Goal: Information Seeking & Learning: Learn about a topic

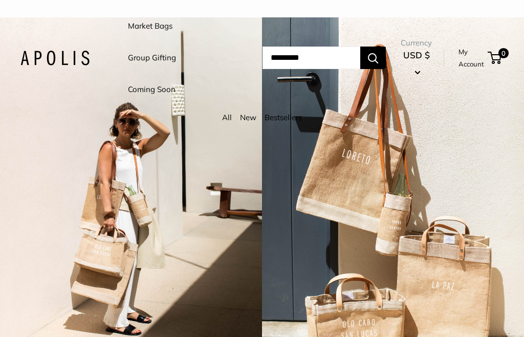
click at [170, 31] on link "Market Bags" at bounding box center [150, 26] width 45 height 14
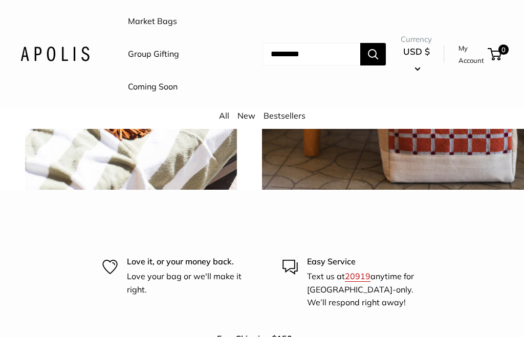
scroll to position [1967, 0]
click at [447, 191] on img at bounding box center [392, 59] width 264 height 264
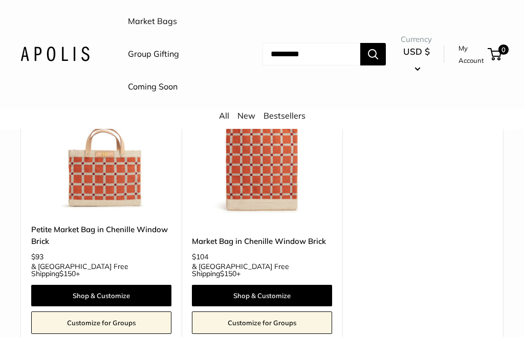
scroll to position [184, 0]
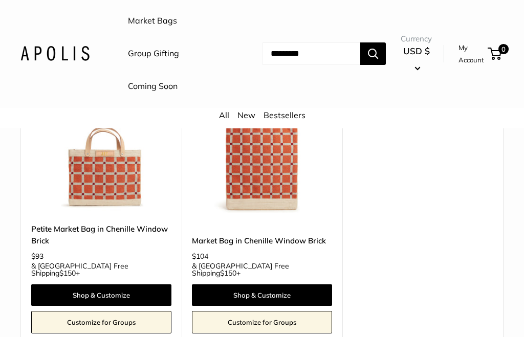
click at [119, 285] on link "Shop & Customize" at bounding box center [101, 295] width 140 height 21
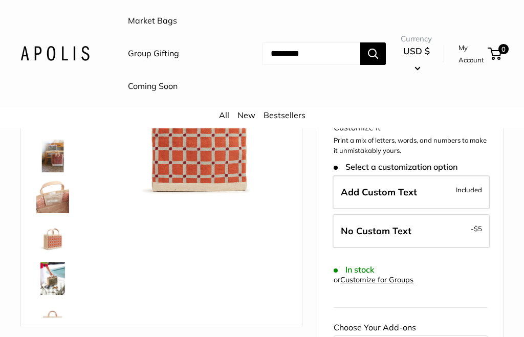
scroll to position [168, 0]
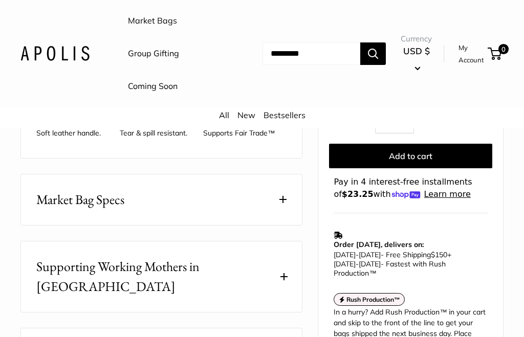
click at [282, 198] on span at bounding box center [282, 199] width 7 height 7
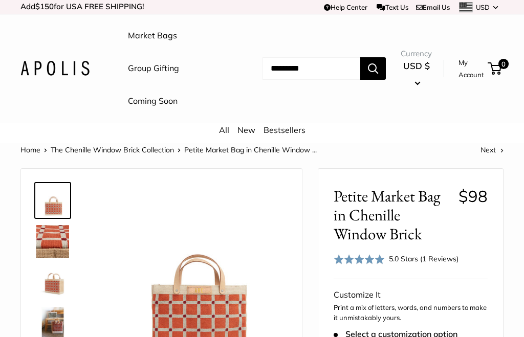
scroll to position [0, 0]
click at [220, 129] on link "All" at bounding box center [224, 130] width 10 height 10
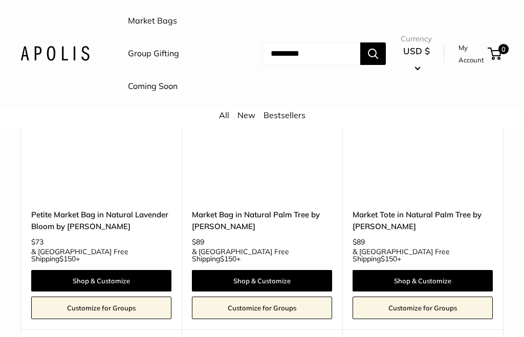
scroll to position [4681, 0]
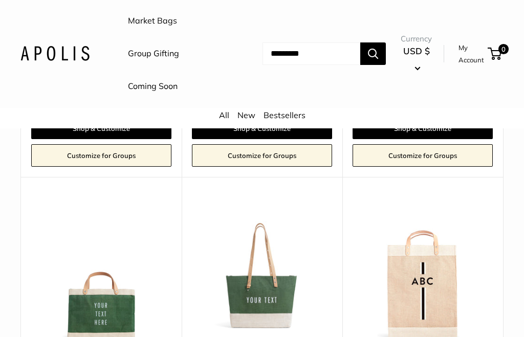
scroll to position [1984, 0]
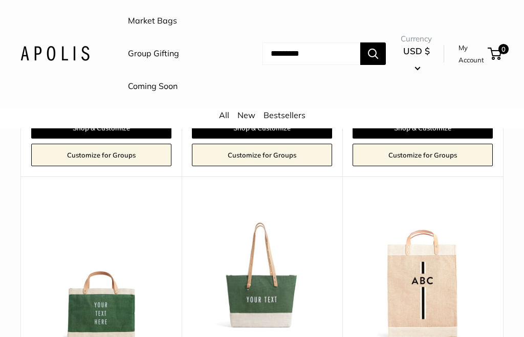
click at [130, 204] on img at bounding box center [101, 273] width 140 height 140
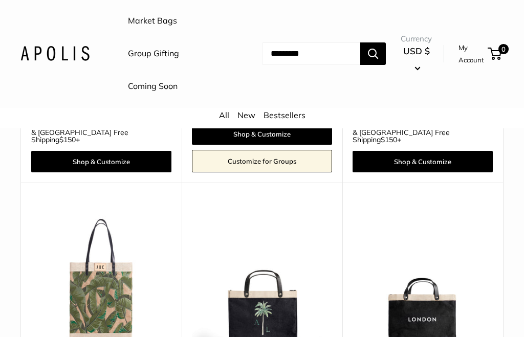
scroll to position [4688, 0]
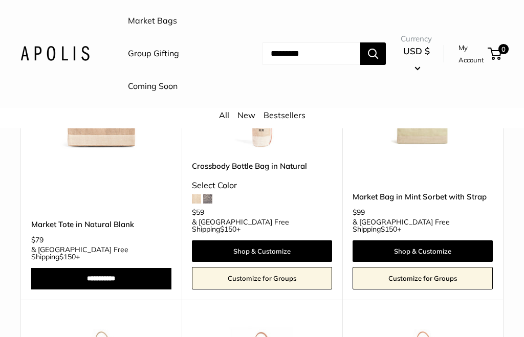
scroll to position [3336, 0]
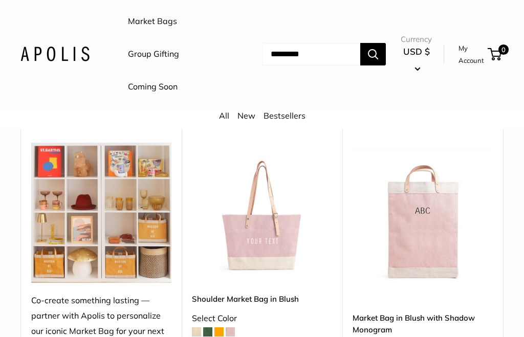
scroll to position [4772, 0]
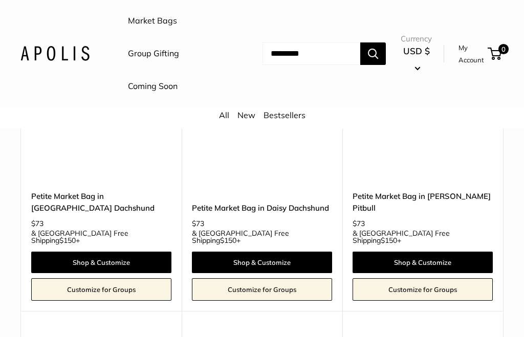
scroll to position [4666, 0]
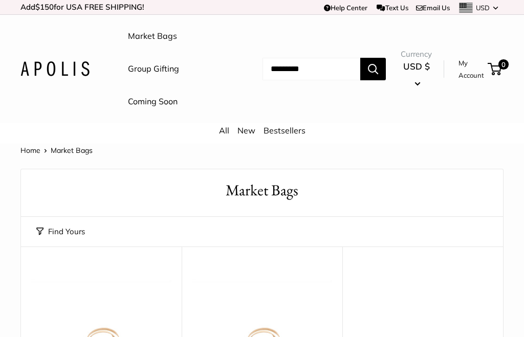
click at [225, 133] on link "All" at bounding box center [224, 130] width 10 height 10
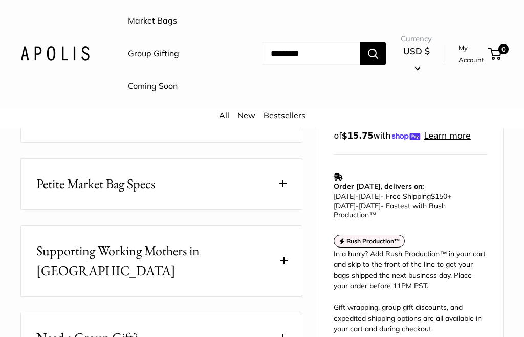
scroll to position [538, 0]
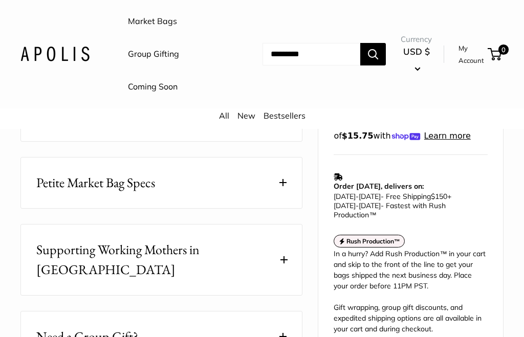
click at [289, 180] on button "Petite Market Bag Specs" at bounding box center [161, 183] width 281 height 51
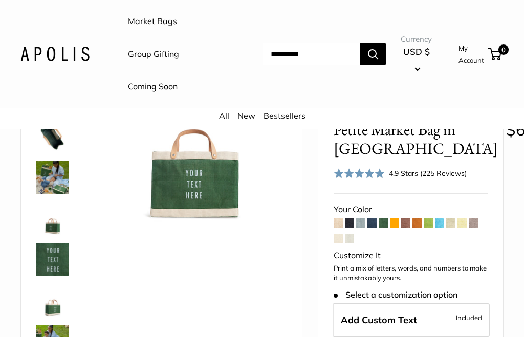
scroll to position [129, 0]
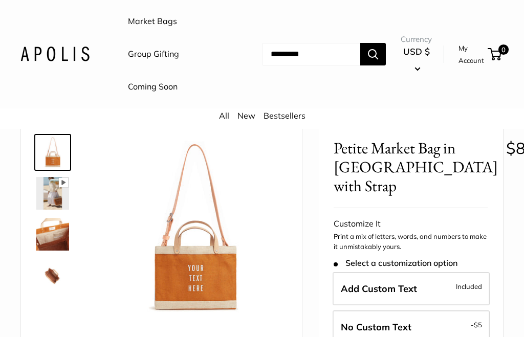
scroll to position [50, 0]
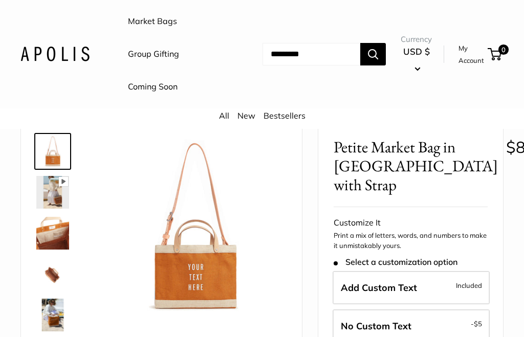
click at [57, 231] on img at bounding box center [52, 233] width 33 height 33
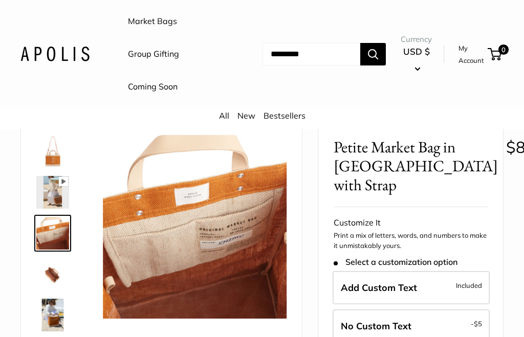
click at [49, 272] on img at bounding box center [52, 274] width 33 height 33
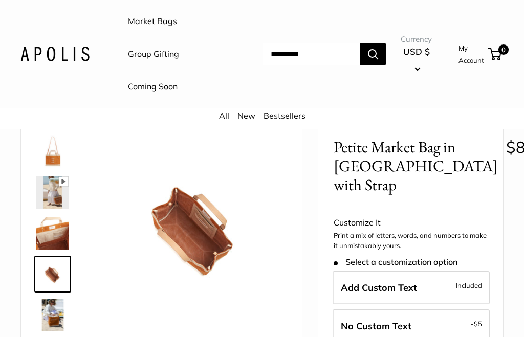
click at [54, 317] on img at bounding box center [52, 315] width 33 height 33
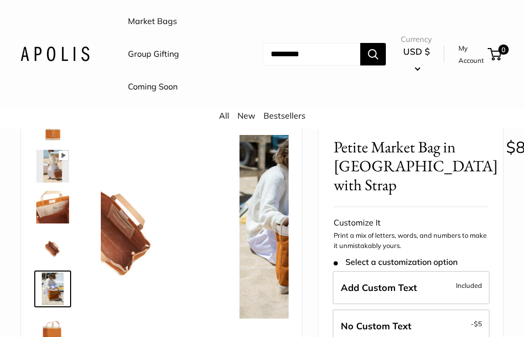
scroll to position [32, 0]
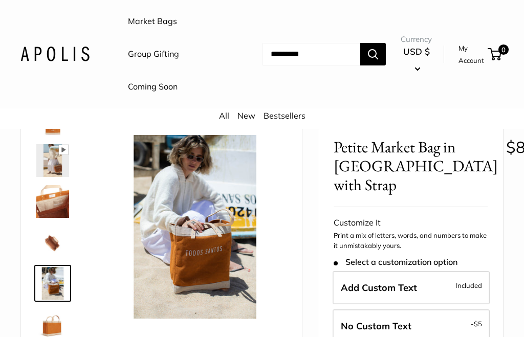
click at [49, 322] on img at bounding box center [52, 324] width 33 height 33
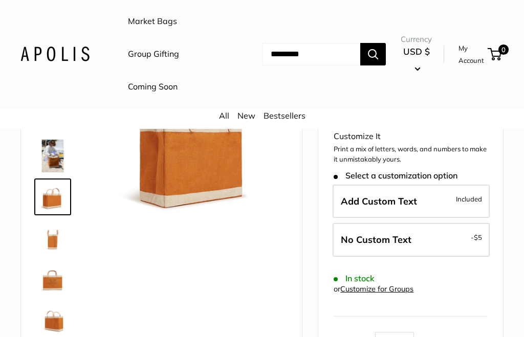
scroll to position [136, 0]
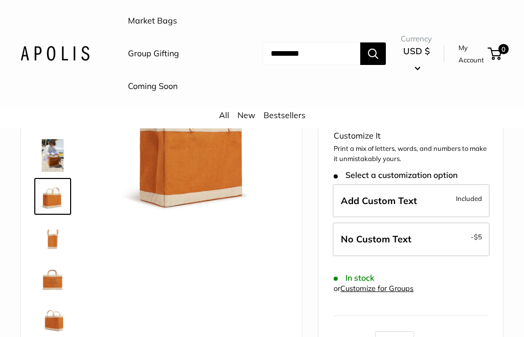
click at [54, 281] on img at bounding box center [52, 278] width 33 height 33
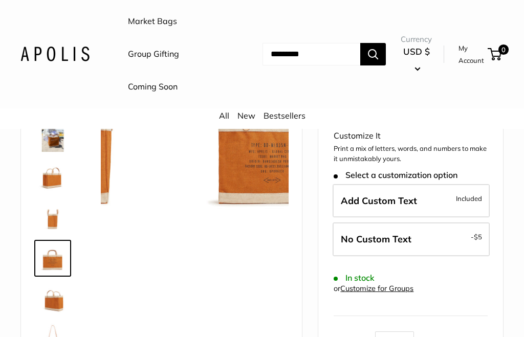
scroll to position [106, 0]
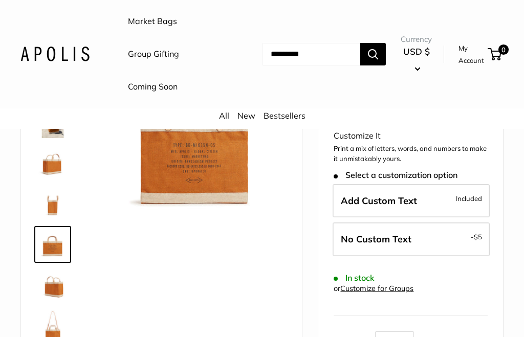
click at [52, 331] on img at bounding box center [52, 326] width 33 height 33
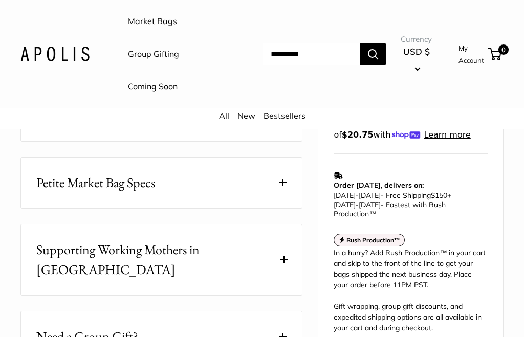
scroll to position [538, 0]
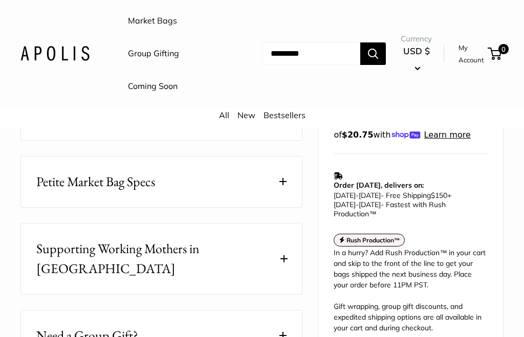
click at [283, 181] on span at bounding box center [282, 182] width 7 height 7
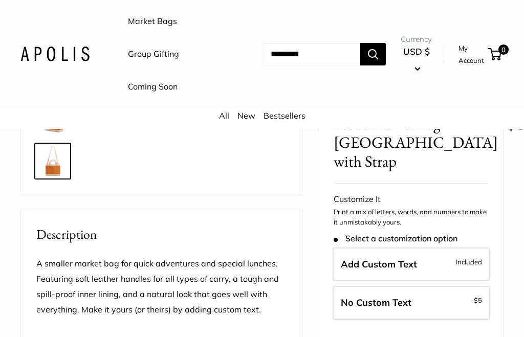
scroll to position [289, 0]
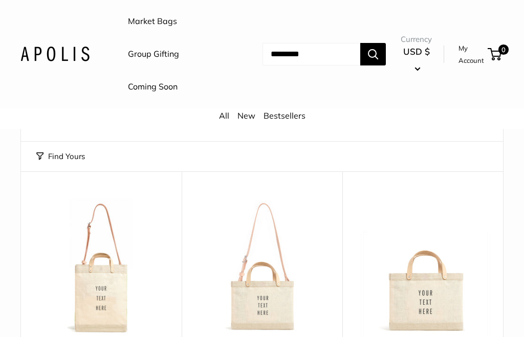
click at [249, 116] on link "New" at bounding box center [246, 115] width 18 height 10
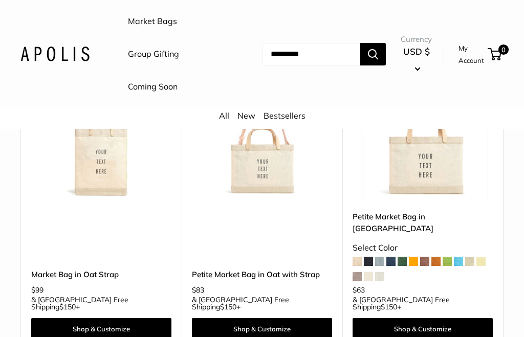
scroll to position [215, 0]
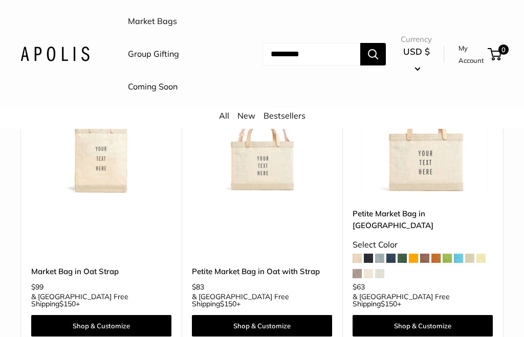
click at [392, 254] on span at bounding box center [390, 258] width 9 height 9
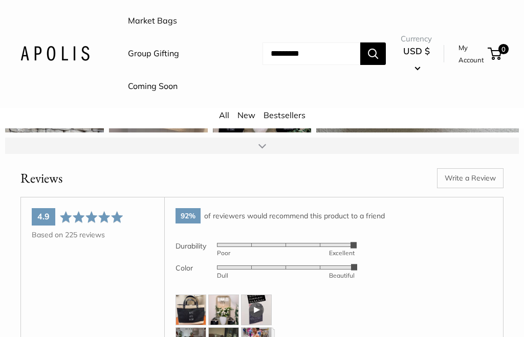
scroll to position [1359, 0]
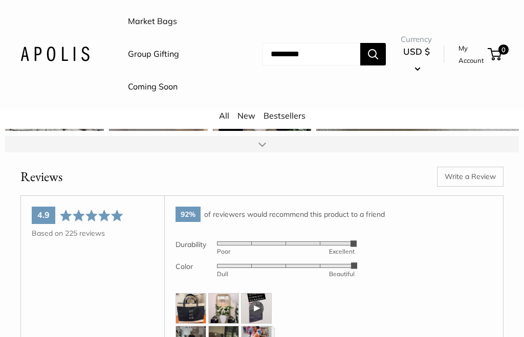
click at [259, 326] on img at bounding box center [256, 341] width 31 height 31
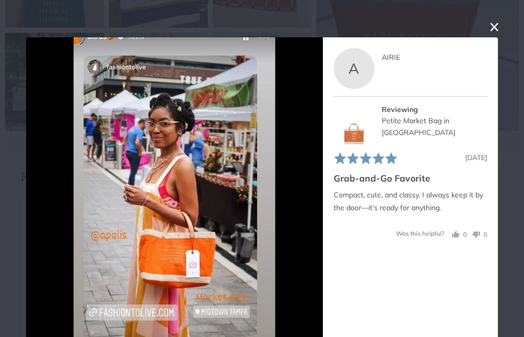
scroll to position [21, 0]
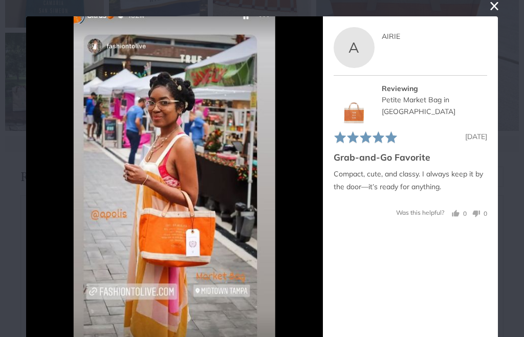
click at [490, 12] on button "close this modal window" at bounding box center [494, 6] width 12 height 12
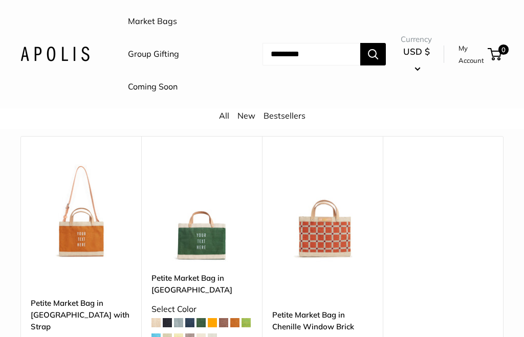
scroll to position [2983, 0]
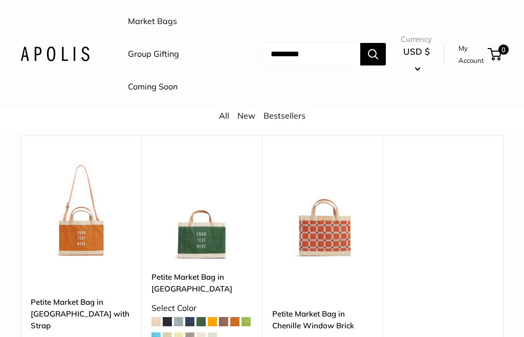
click at [344, 196] on img at bounding box center [322, 211] width 100 height 100
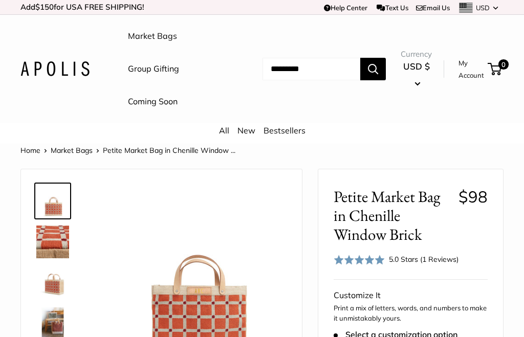
click at [246, 128] on link "New" at bounding box center [246, 130] width 18 height 10
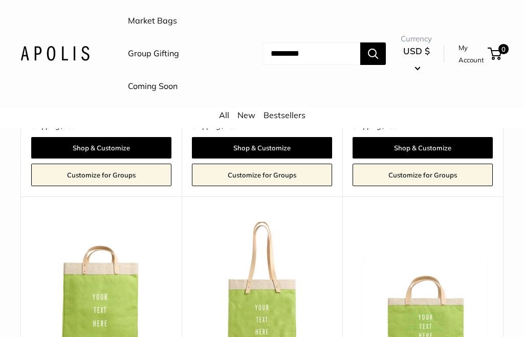
scroll to position [2267, 0]
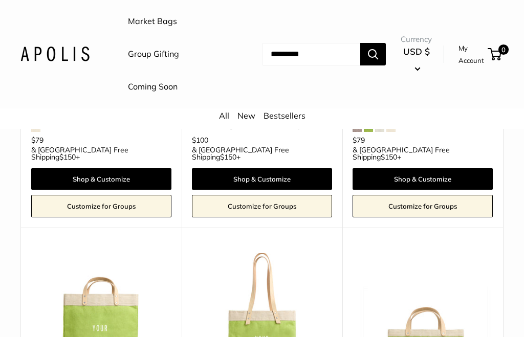
click at [165, 86] on link "Coming Soon" at bounding box center [153, 86] width 50 height 15
